Goal: Transaction & Acquisition: Obtain resource

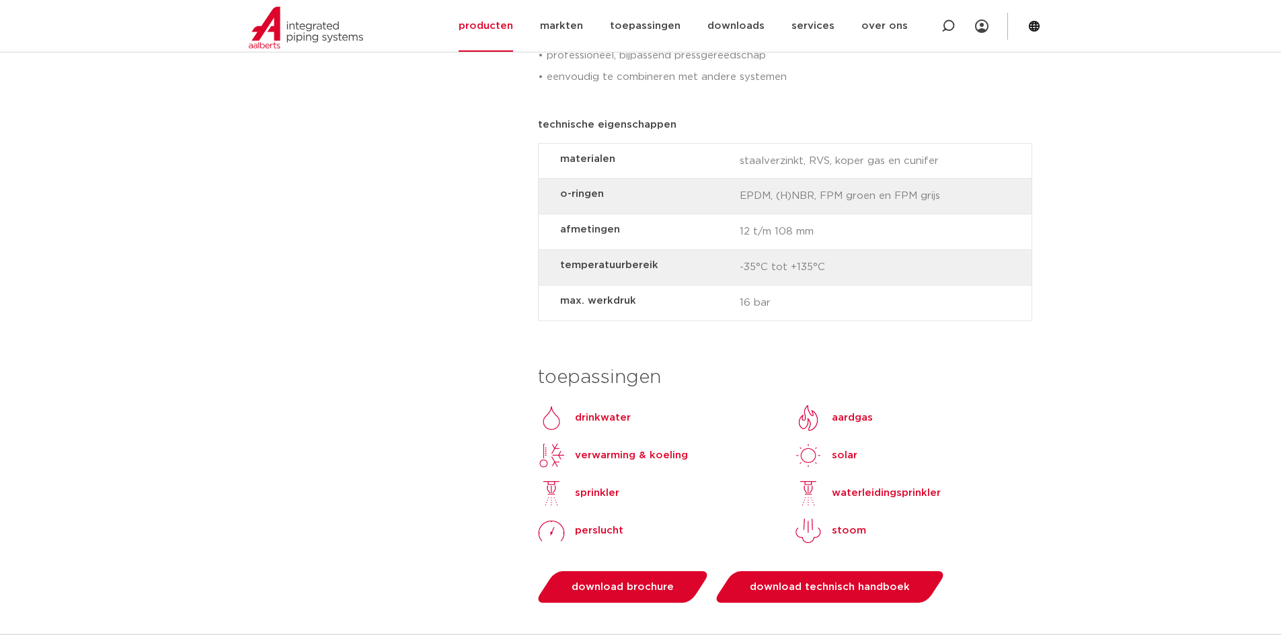
scroll to position [1143, 0]
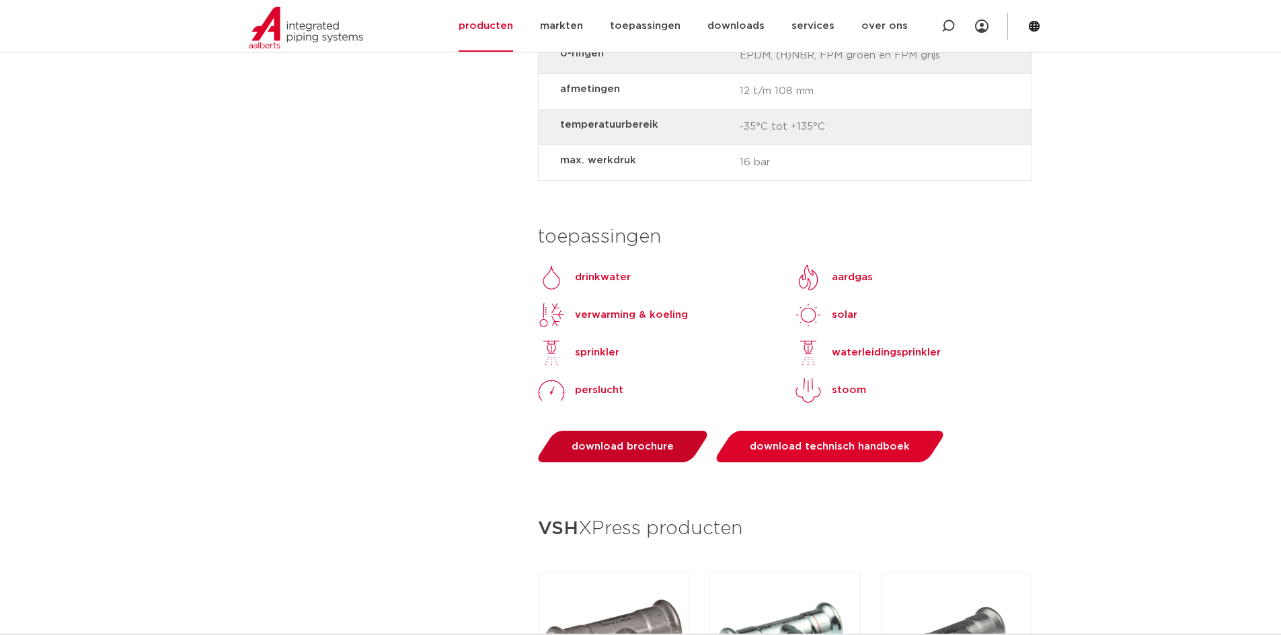
click at [634, 442] on span "download brochure" at bounding box center [623, 447] width 102 height 10
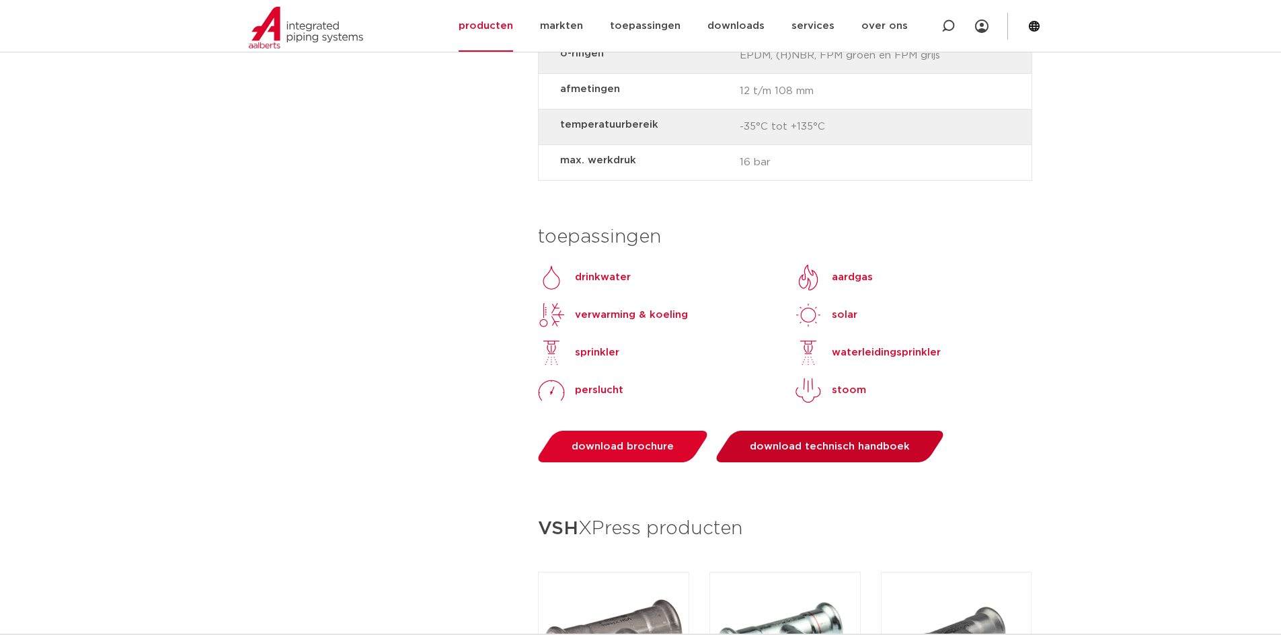
click at [829, 431] on link "download technisch handboek" at bounding box center [830, 447] width 235 height 32
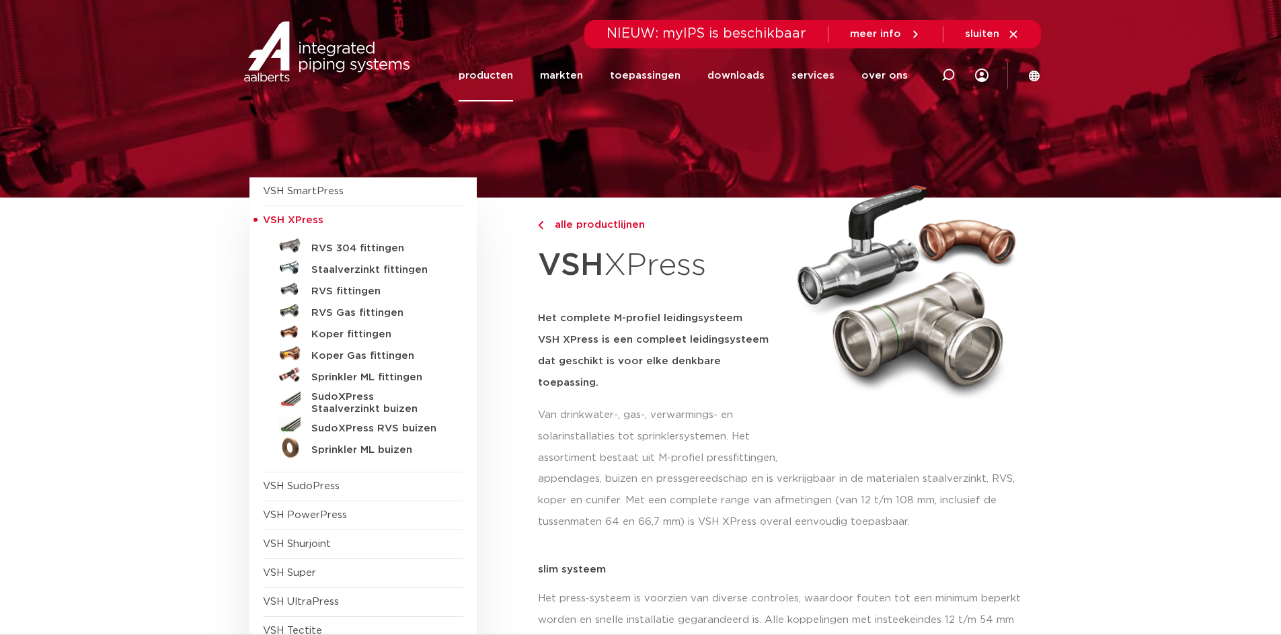
scroll to position [0, 0]
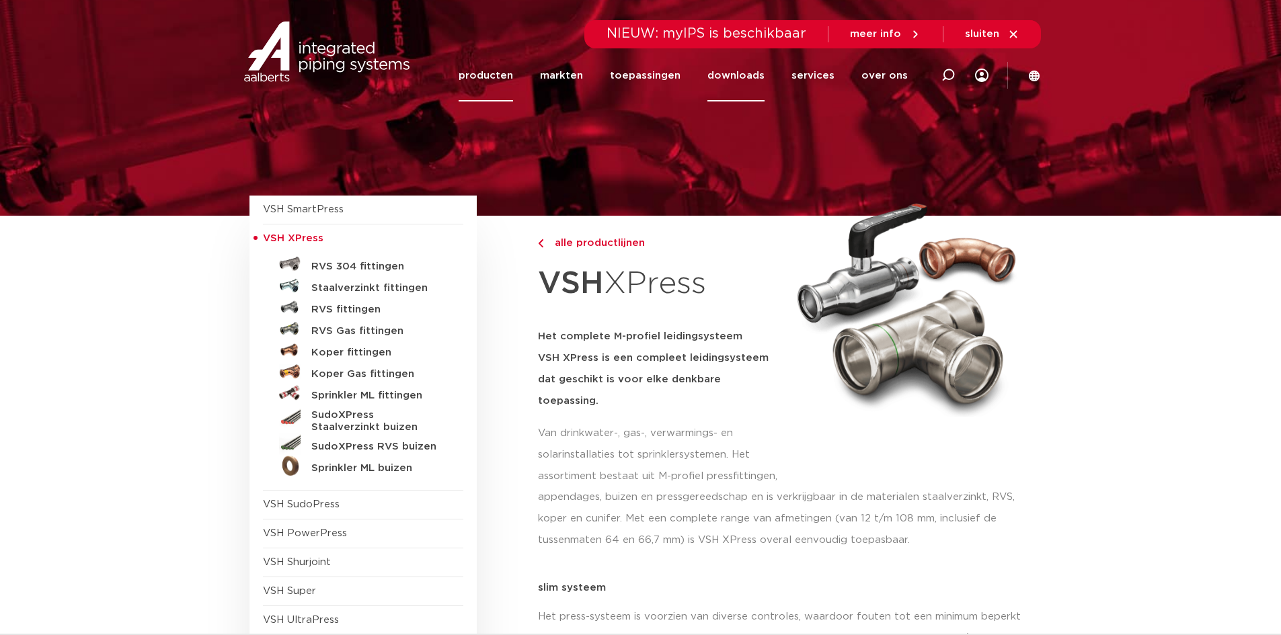
click at [748, 88] on link "downloads" at bounding box center [735, 76] width 57 height 52
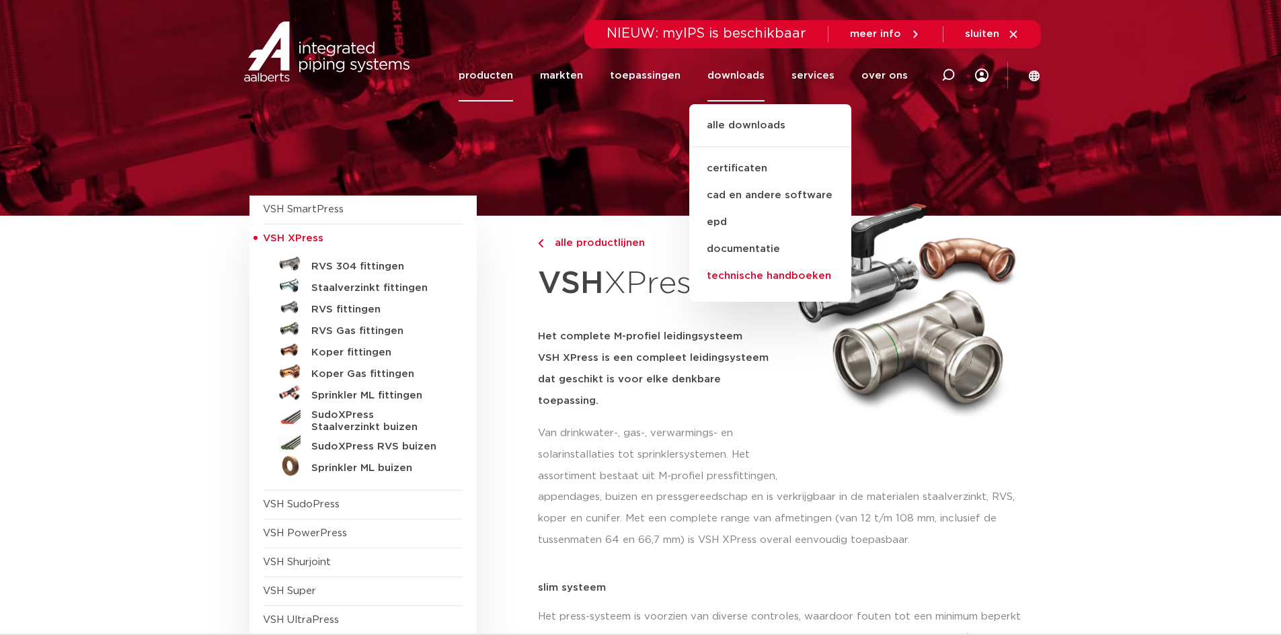
click at [796, 276] on link "technische handboeken" at bounding box center [770, 276] width 162 height 27
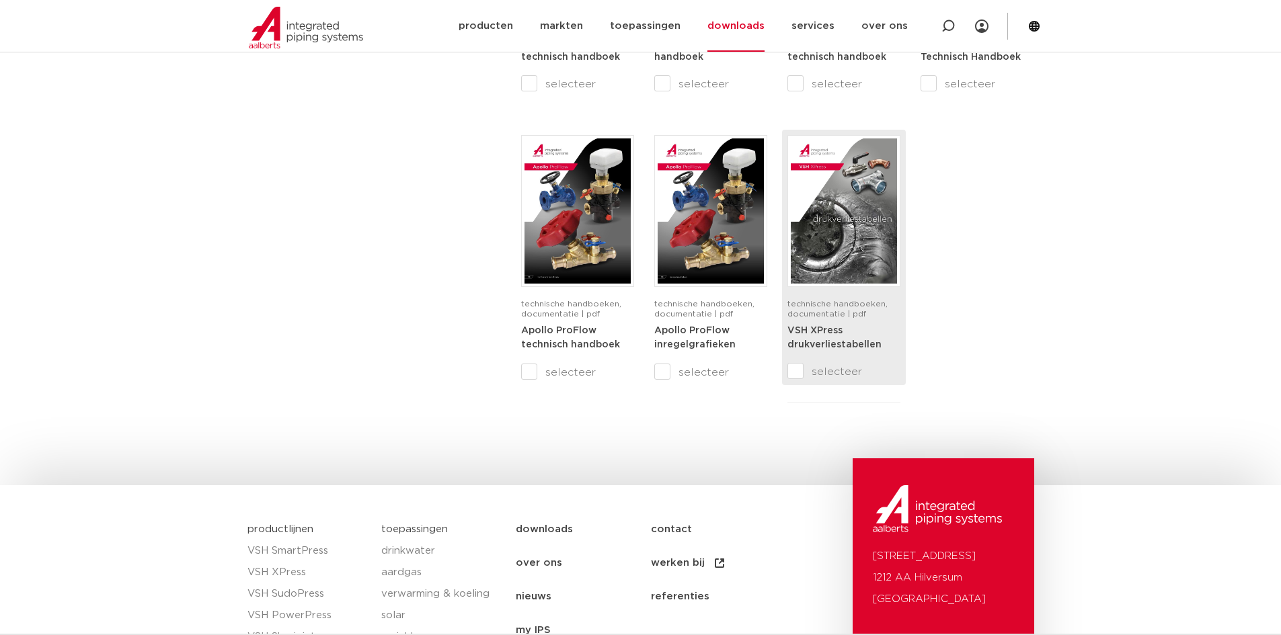
scroll to position [1050, 0]
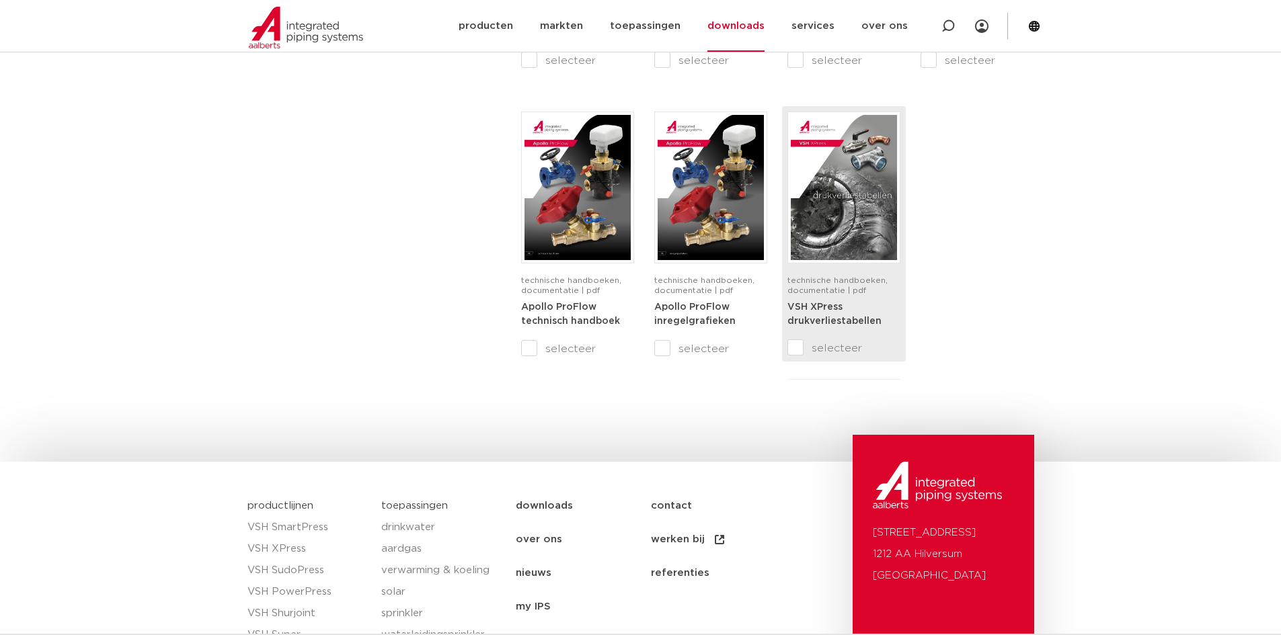
click at [863, 329] on div "VSH XPress drukverliestabellen" at bounding box center [843, 320] width 113 height 40
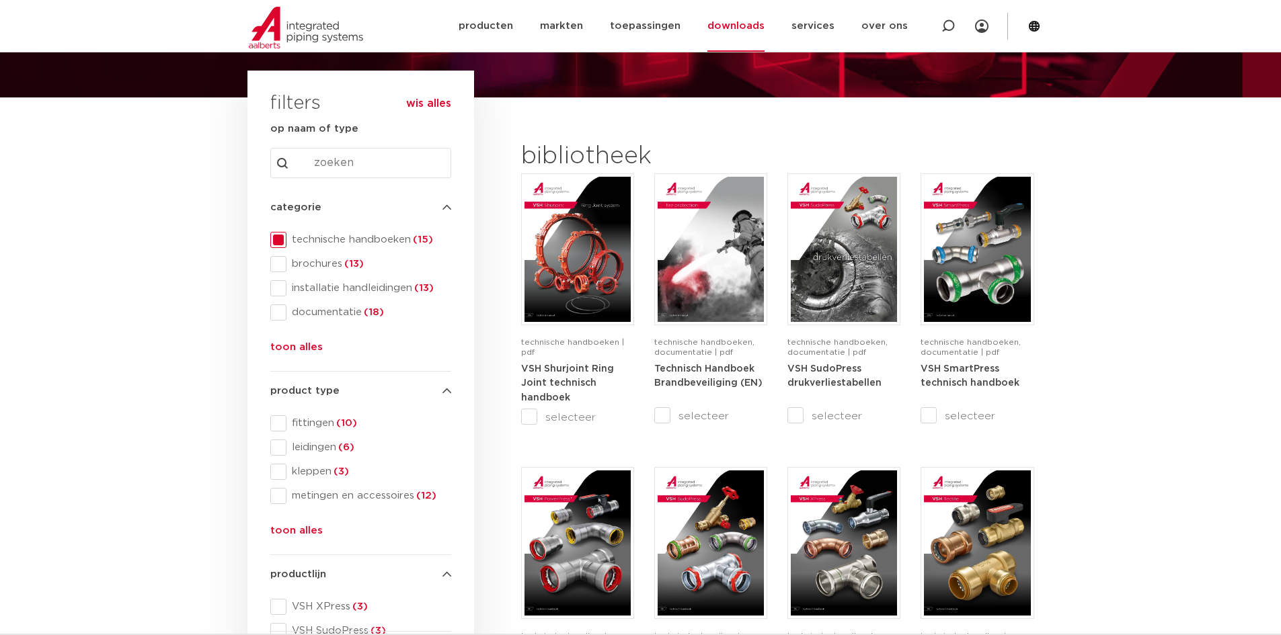
scroll to position [269, 0]
